Goal: Task Accomplishment & Management: Complete application form

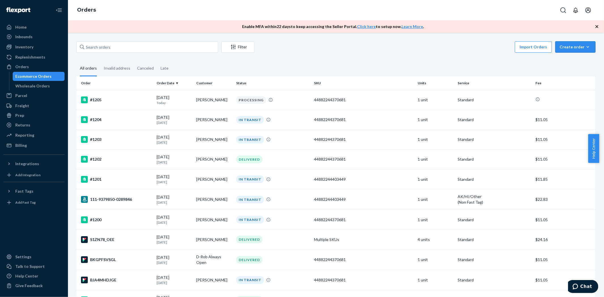
click at [585, 46] on icon "button" at bounding box center [588, 47] width 6 height 6
click at [563, 56] on span "Ecommerce order" at bounding box center [560, 54] width 31 height 4
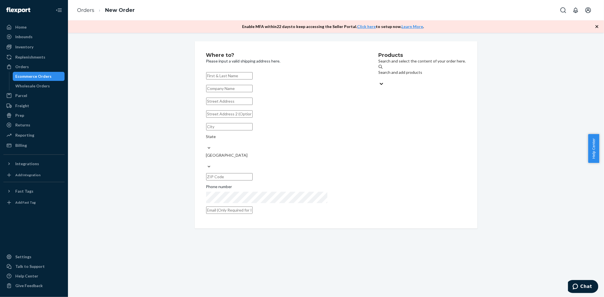
click at [252, 79] on input "text" at bounding box center [229, 75] width 46 height 7
paste input "[PERSON_NAME]"
type input "[PERSON_NAME]"
click at [234, 105] on input "text" at bounding box center [229, 101] width 46 height 7
paste input "[STREET_ADDRESS]"
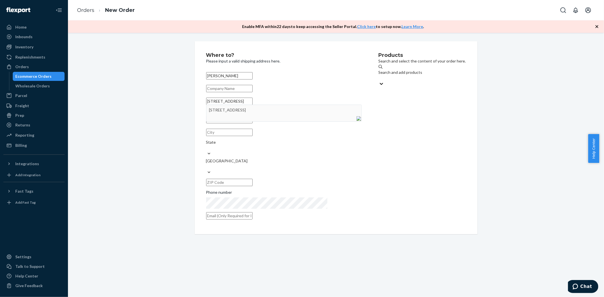
type input "[STREET_ADDRESS]"
type input "Frisco"
type input "75033"
type input "[STREET_ADDRESS]"
click at [245, 207] on input "text" at bounding box center [229, 210] width 46 height 7
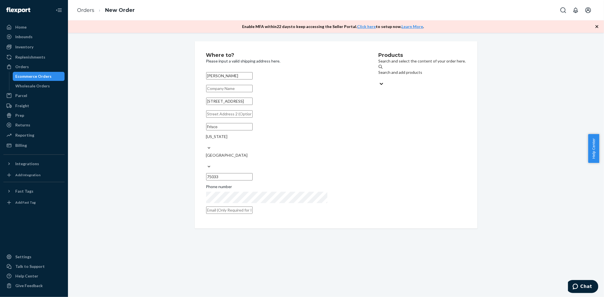
paste input "[EMAIL_ADDRESS][DOMAIN_NAME]"
type input "[EMAIL_ADDRESS][DOMAIN_NAME]"
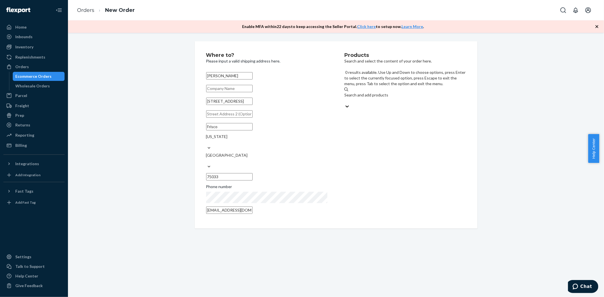
click at [371, 92] on div "Search and add products" at bounding box center [404, 97] width 121 height 11
click at [345, 98] on input "0 results available. Use Up and Down to choose options, press Enter to select t…" at bounding box center [344, 101] width 1 height 6
type input "black"
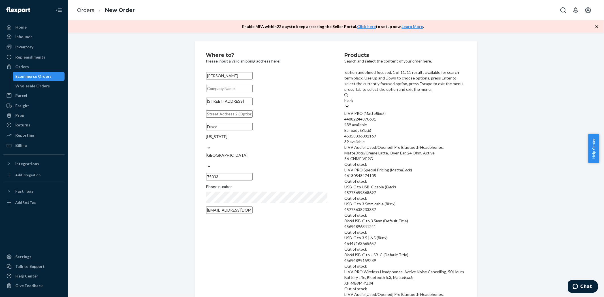
click at [375, 116] on div "44882244370681" at bounding box center [404, 119] width 121 height 6
click at [354, 98] on input "black" at bounding box center [349, 101] width 10 height 6
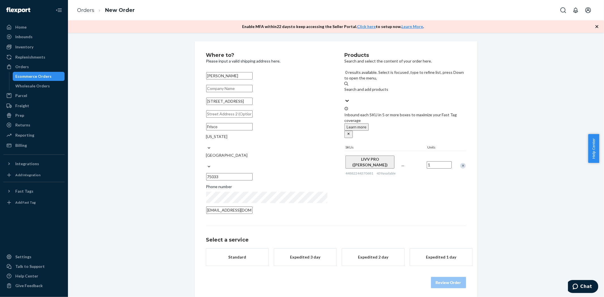
click at [555, 113] on div "Where to? Please input a valid shipping address here. [PERSON_NAME] [STREET_ADD…" at bounding box center [335, 170] width 527 height 258
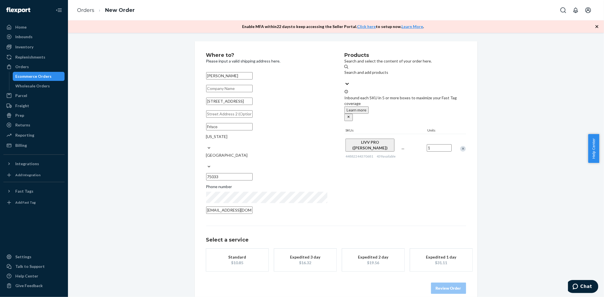
click at [236, 260] on div "$10.85" at bounding box center [237, 263] width 45 height 6
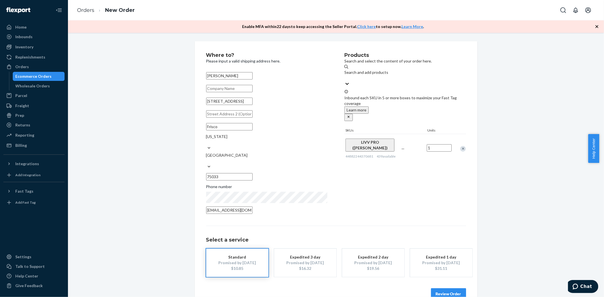
click at [452, 288] on button "Review Order" at bounding box center [448, 293] width 35 height 11
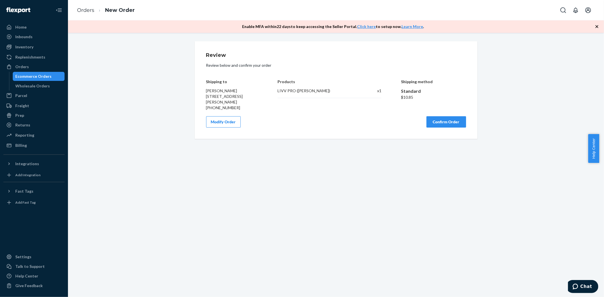
click at [438, 125] on button "Confirm Order" at bounding box center [446, 121] width 40 height 11
